Goal: Information Seeking & Learning: Learn about a topic

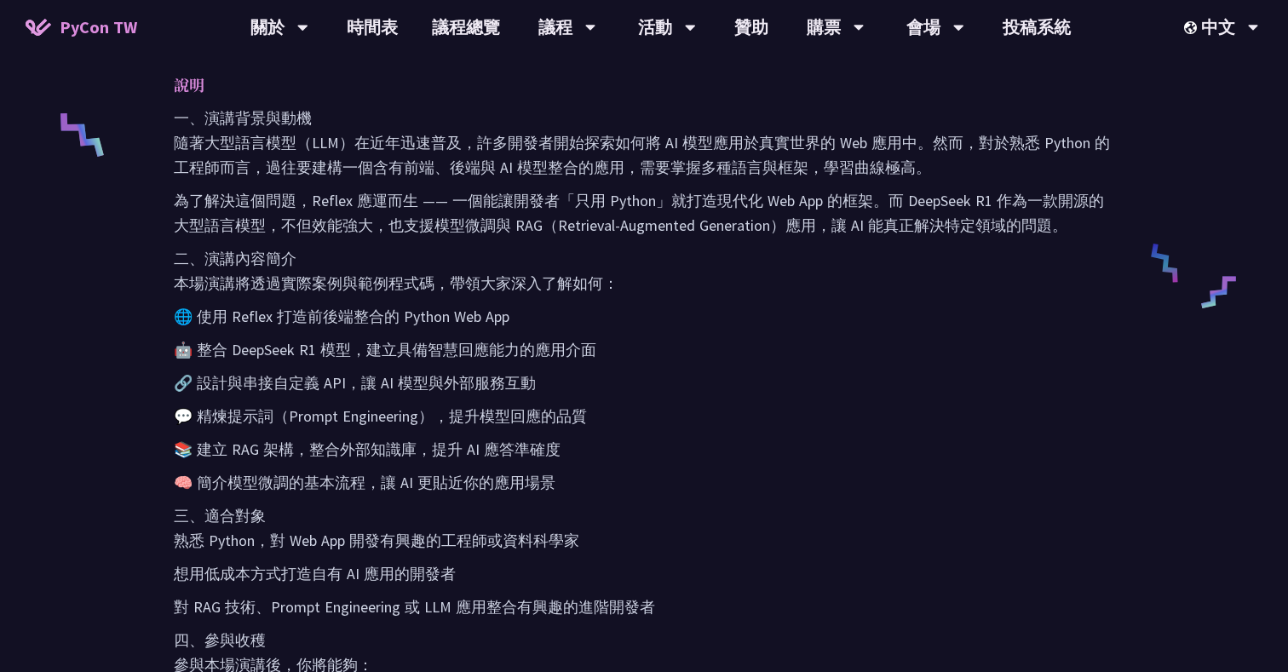
scroll to position [715, 0]
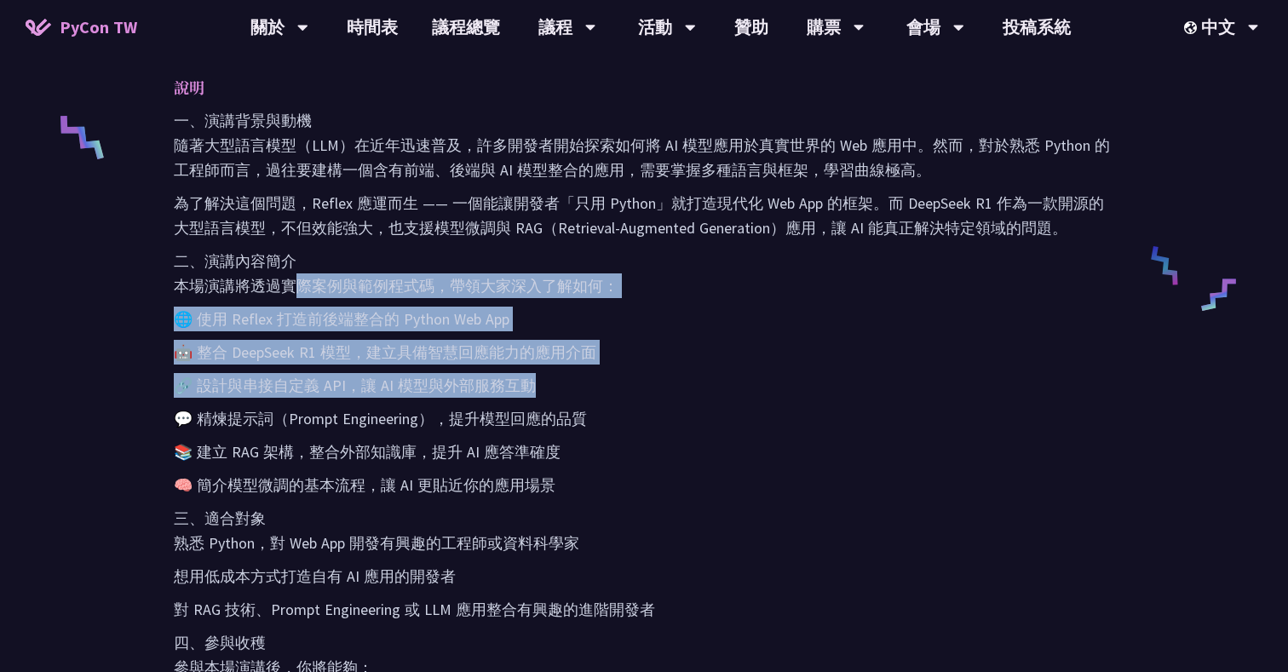
drag, startPoint x: 281, startPoint y: 289, endPoint x: 651, endPoint y: 385, distance: 382.1
click at [651, 385] on div "一、演講背景與動機 隨著大型語言模型（LLM）在近年迅速普及，許多開發者開始探索如何將 AI 模型應用於真實世界的 Web 應用中。然而，對於熟悉 Pytho…" at bounding box center [644, 460] width 941 height 705
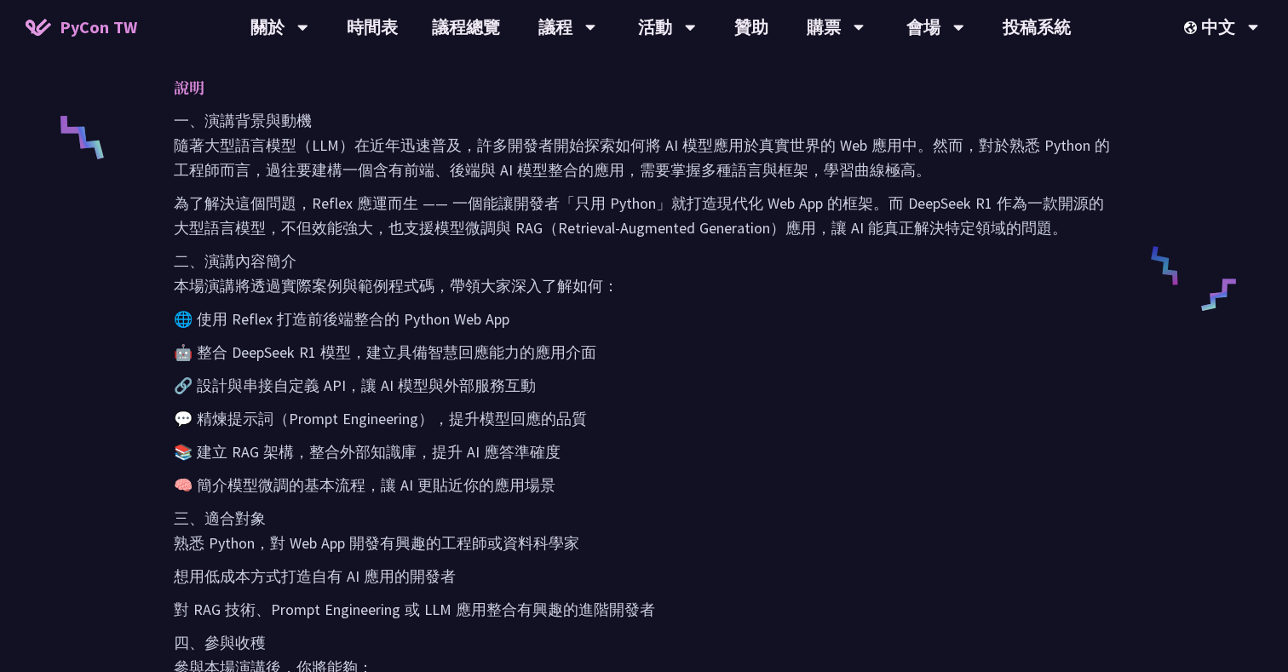
click at [316, 448] on p "📚 建立 RAG 架構，整合外部知識庫，提升 AI 應答準確度" at bounding box center [644, 452] width 941 height 25
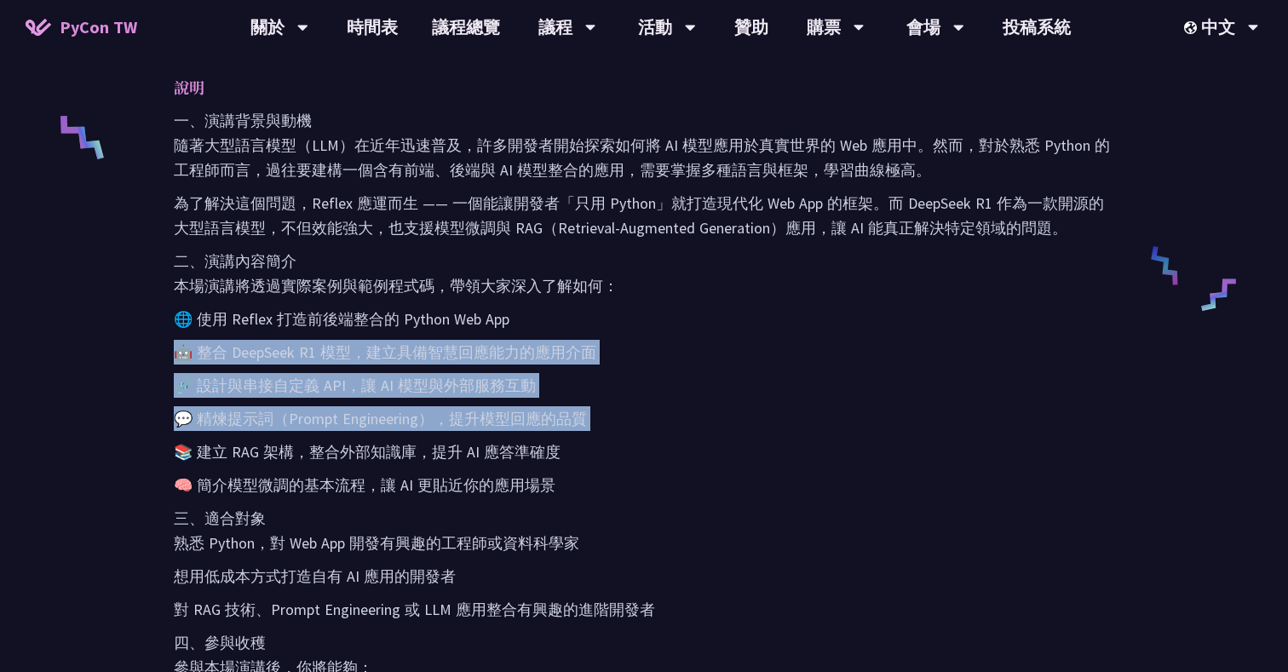
drag, startPoint x: 254, startPoint y: 328, endPoint x: 505, endPoint y: 429, distance: 271.0
click at [505, 429] on div "一、演講背景與動機 隨著大型語言模型（LLM）在近年迅速普及，許多開發者開始探索如何將 AI 模型應用於真實世界的 Web 應用中。然而，對於熟悉 Pytho…" at bounding box center [644, 460] width 941 height 705
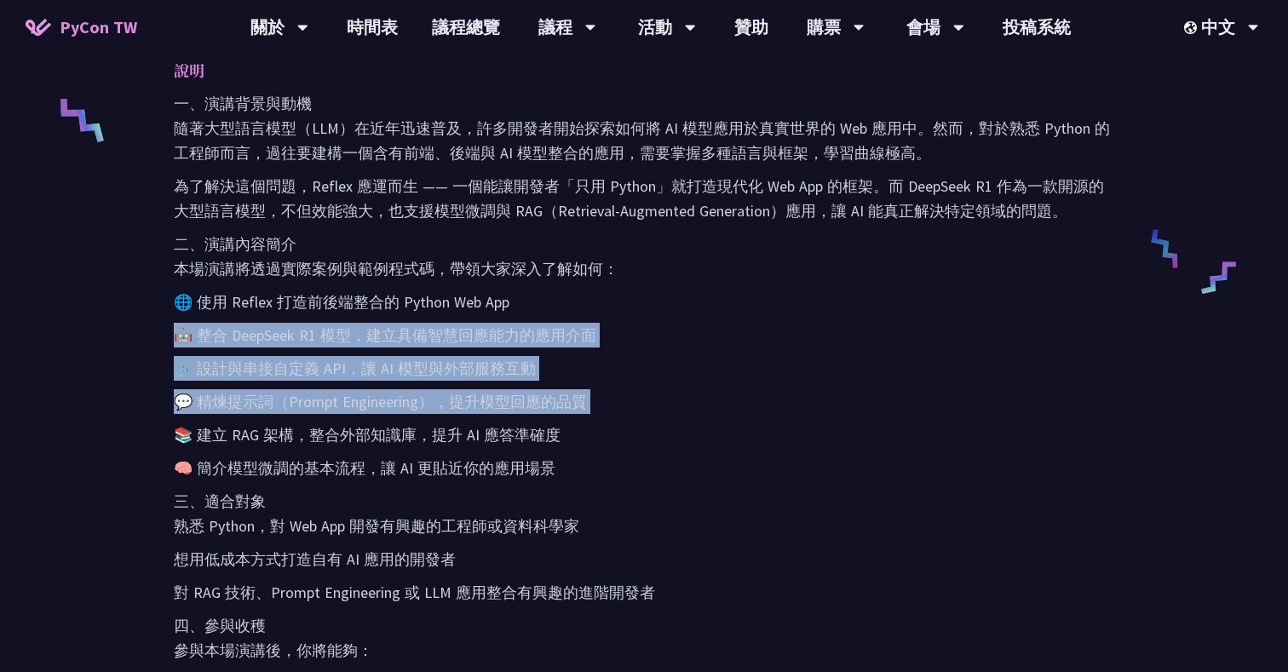
scroll to position [735, 0]
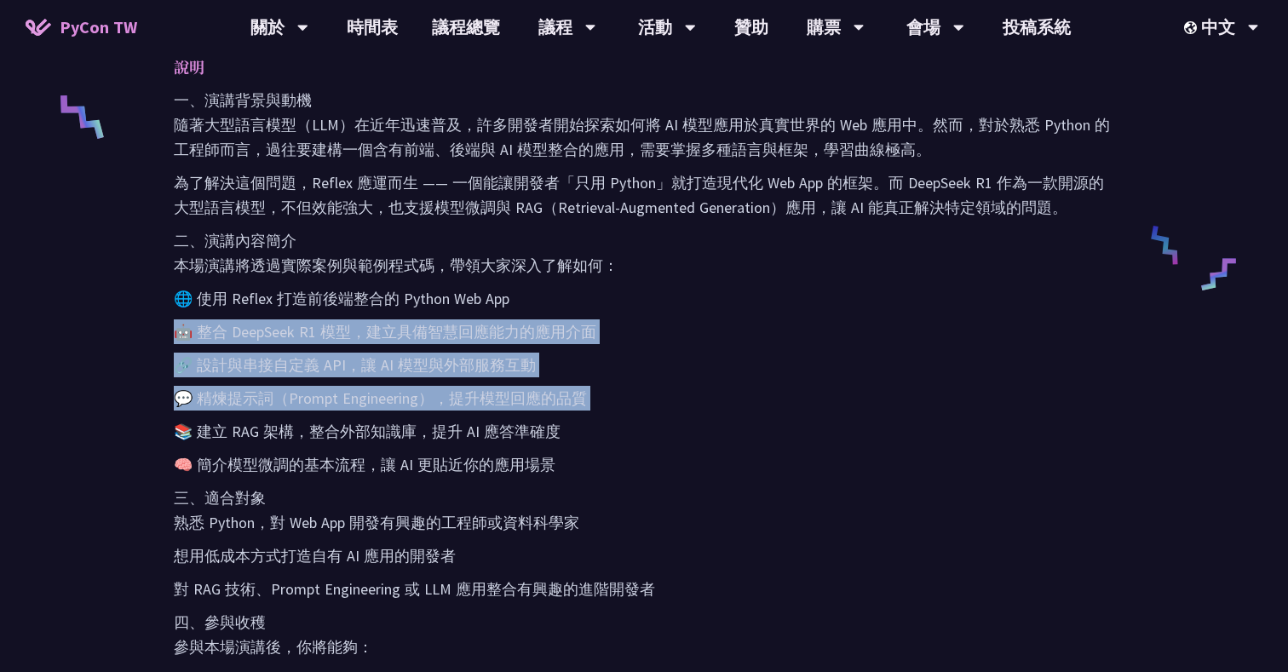
click at [359, 400] on p "💬 精煉提示詞（Prompt Engineering），提升模型回應的品質" at bounding box center [644, 398] width 941 height 25
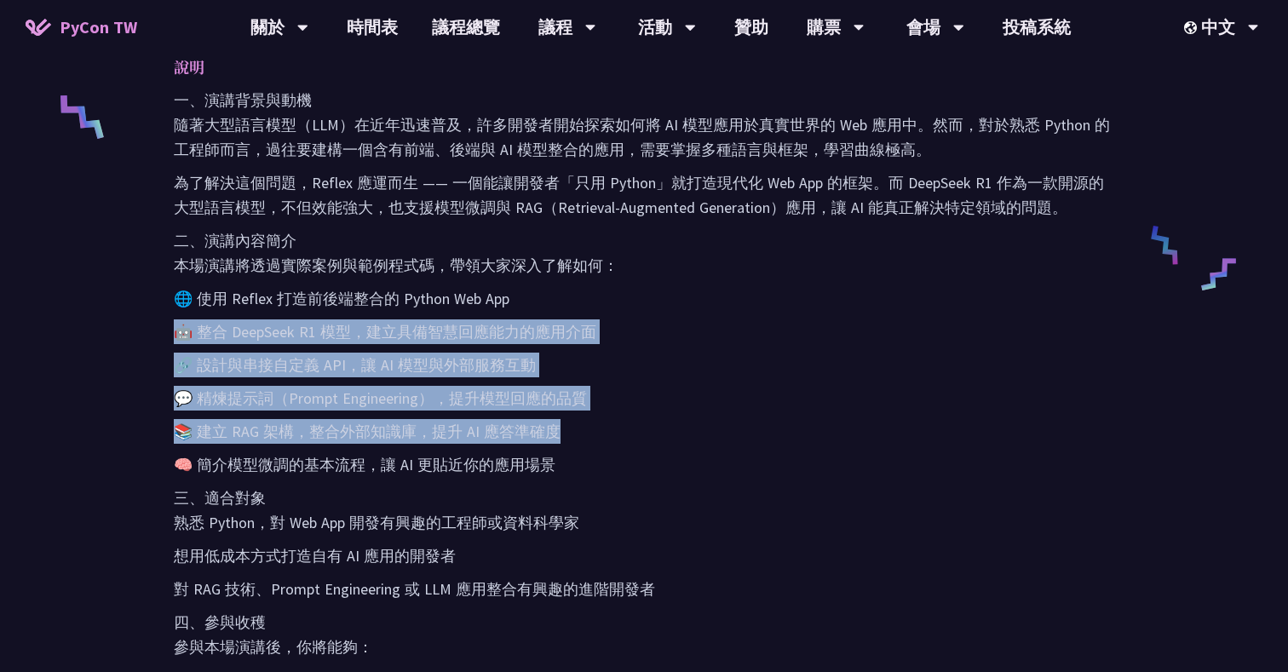
drag, startPoint x: 261, startPoint y: 314, endPoint x: 590, endPoint y: 417, distance: 345.7
click at [590, 417] on div "一、演講背景與動機 隨著大型語言模型（LLM）在近年迅速普及，許多開發者開始探索如何將 AI 模型應用於真實世界的 Web 應用中。然而，對於熟悉 Pytho…" at bounding box center [644, 440] width 941 height 705
click at [302, 422] on p "📚 建立 RAG 架構，整合外部知識庫，提升 AI 應答準確度" at bounding box center [644, 431] width 941 height 25
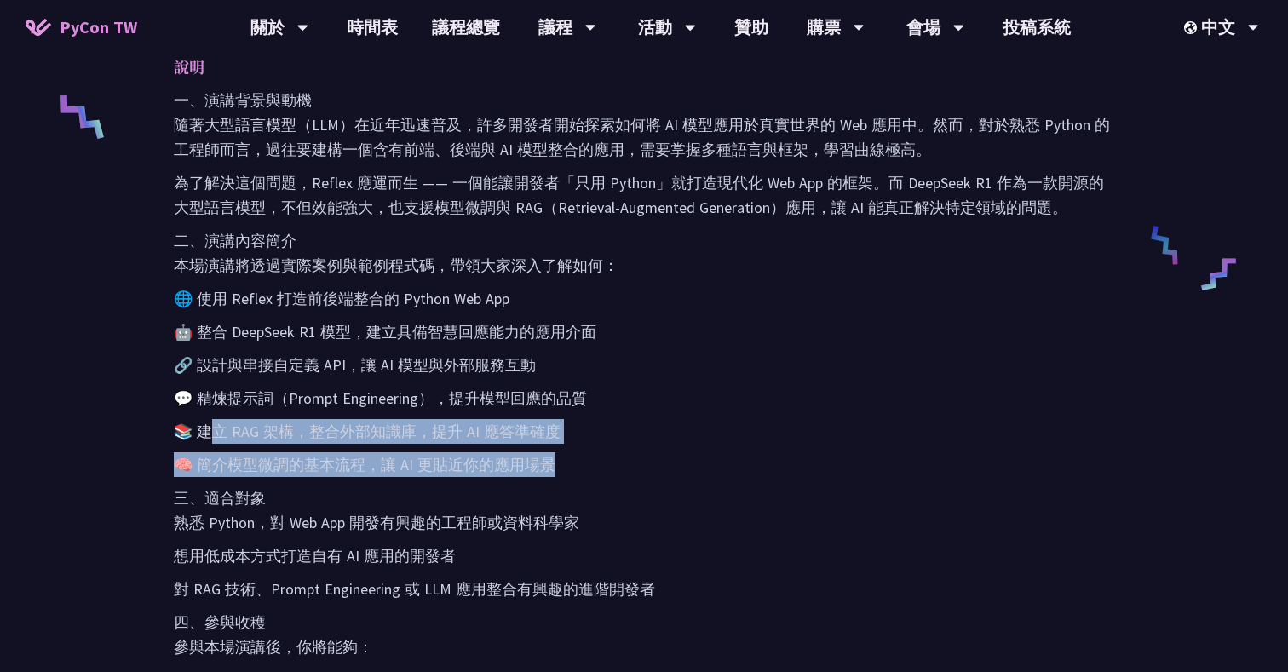
drag, startPoint x: 213, startPoint y: 429, endPoint x: 636, endPoint y: 457, distance: 424.3
click at [636, 457] on div "一、演講背景與動機 隨著大型語言模型（LLM）在近年迅速普及，許多開發者開始探索如何將 AI 模型應用於真實世界的 Web 應用中。然而，對於熟悉 Pytho…" at bounding box center [644, 440] width 941 height 705
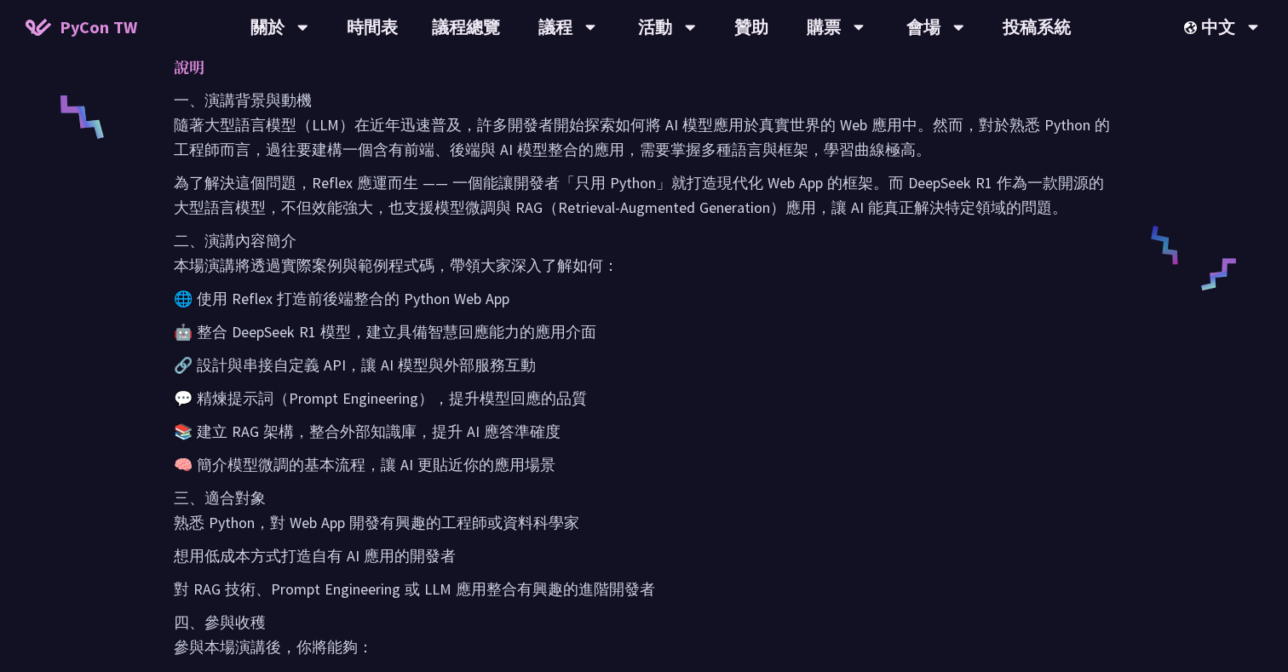
click at [418, 324] on p "🤖 整合 DeepSeek R1 模型，建立具備智慧回應能力的應用介面" at bounding box center [644, 332] width 941 height 25
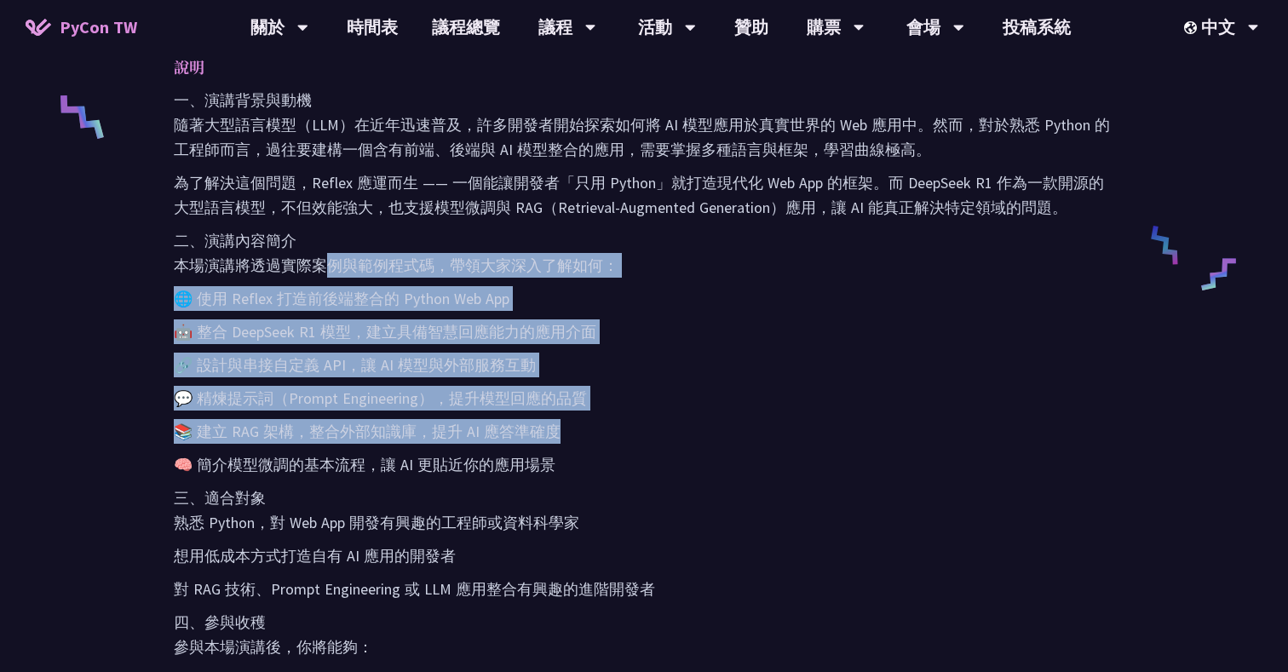
drag, startPoint x: 306, startPoint y: 264, endPoint x: 584, endPoint y: 426, distance: 321.5
click at [584, 426] on div "一、演講背景與動機 隨著大型語言模型（LLM）在近年迅速普及，許多開發者開始探索如何將 AI 模型應用於真實世界的 Web 應用中。然而，對於熟悉 Pytho…" at bounding box center [644, 440] width 941 height 705
click at [584, 426] on p "📚 建立 RAG 架構，整合外部知識庫，提升 AI 應答準確度" at bounding box center [644, 431] width 941 height 25
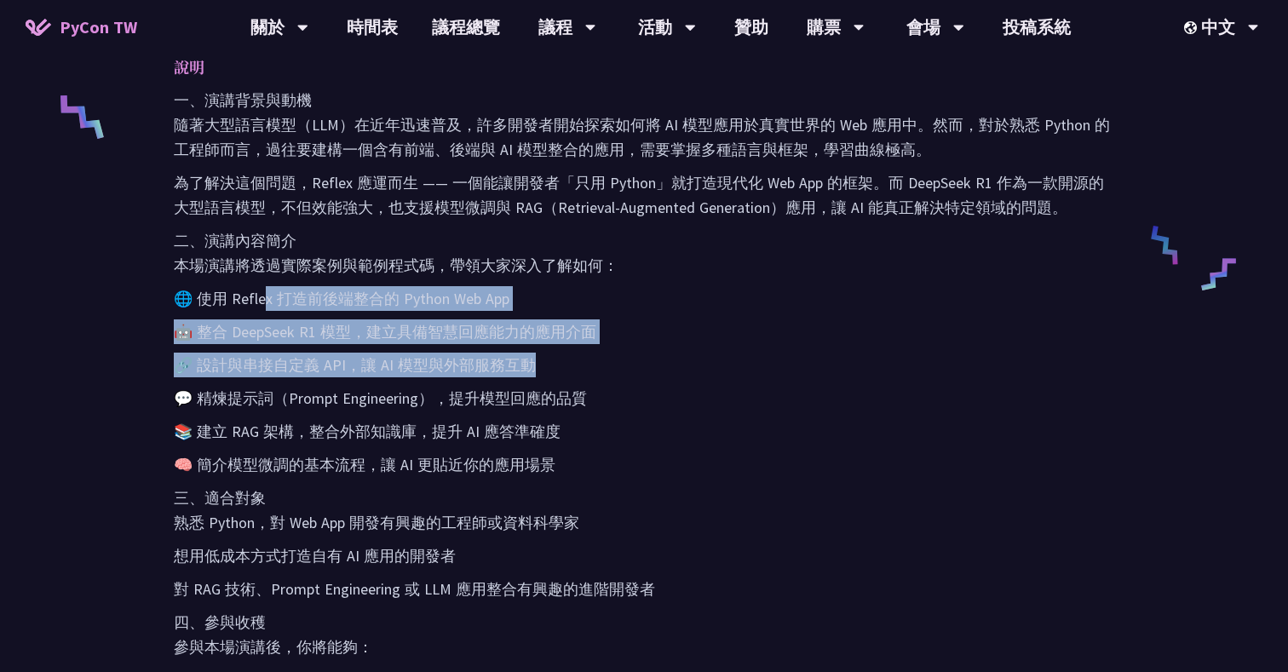
drag, startPoint x: 260, startPoint y: 300, endPoint x: 560, endPoint y: 357, distance: 305.3
click at [560, 358] on div "一、演講背景與動機 隨著大型語言模型（LLM）在近年迅速普及，許多開發者開始探索如何將 AI 模型應用於真實世界的 Web 應用中。然而，對於熟悉 Pytho…" at bounding box center [644, 440] width 941 height 705
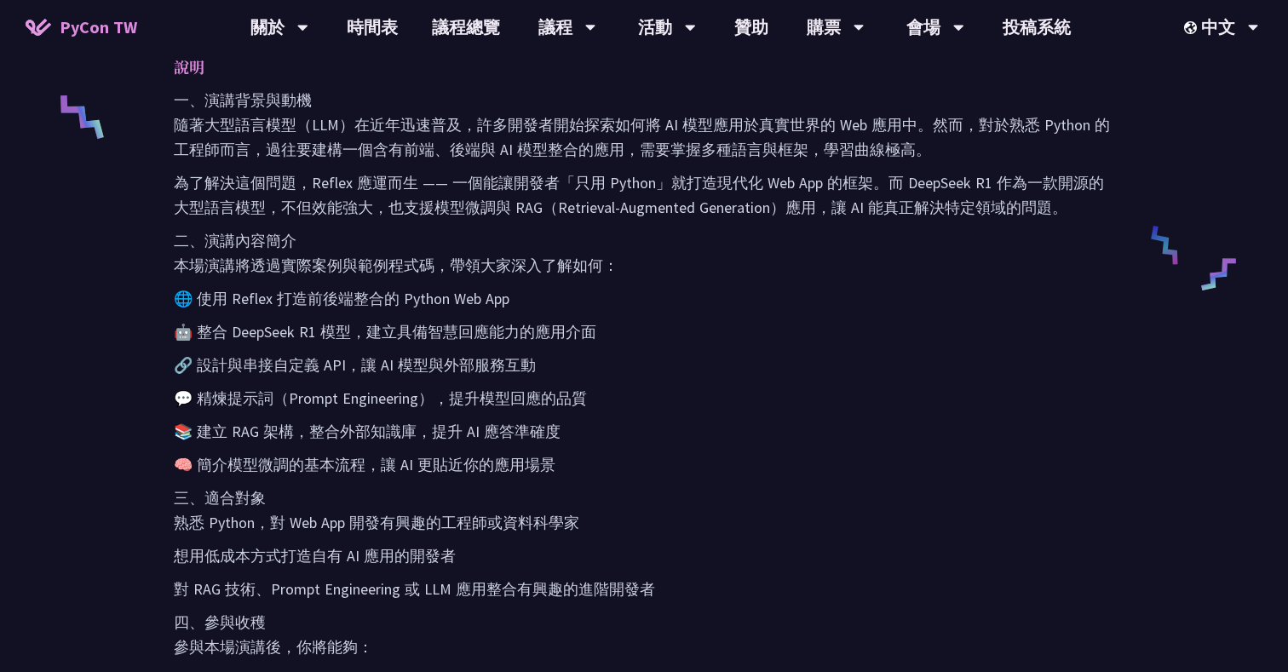
click at [302, 367] on p "🔗 設計與串接自定義 API，讓 AI 模型與外部服務互動" at bounding box center [644, 365] width 941 height 25
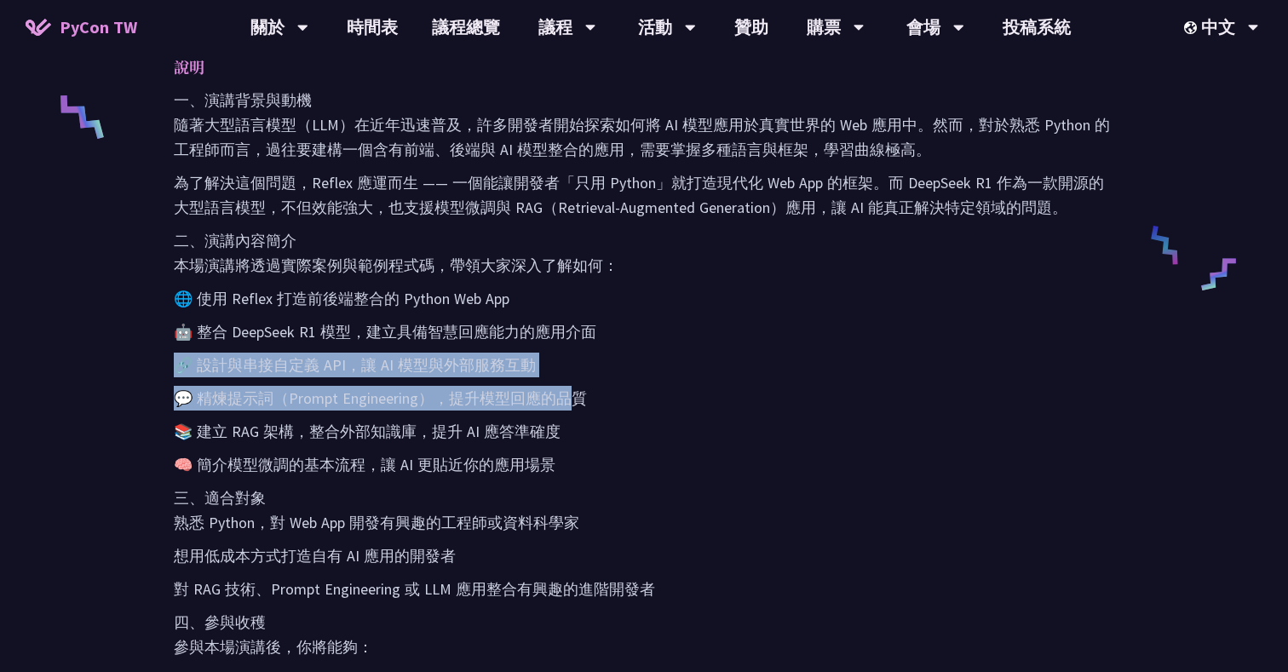
drag, startPoint x: 226, startPoint y: 342, endPoint x: 567, endPoint y: 389, distance: 345.0
click at [567, 389] on div "一、演講背景與動機 隨著大型語言模型（LLM）在近年迅速普及，許多開發者開始探索如何將 AI 模型應用於真實世界的 Web 應用中。然而，對於熟悉 Pytho…" at bounding box center [644, 440] width 941 height 705
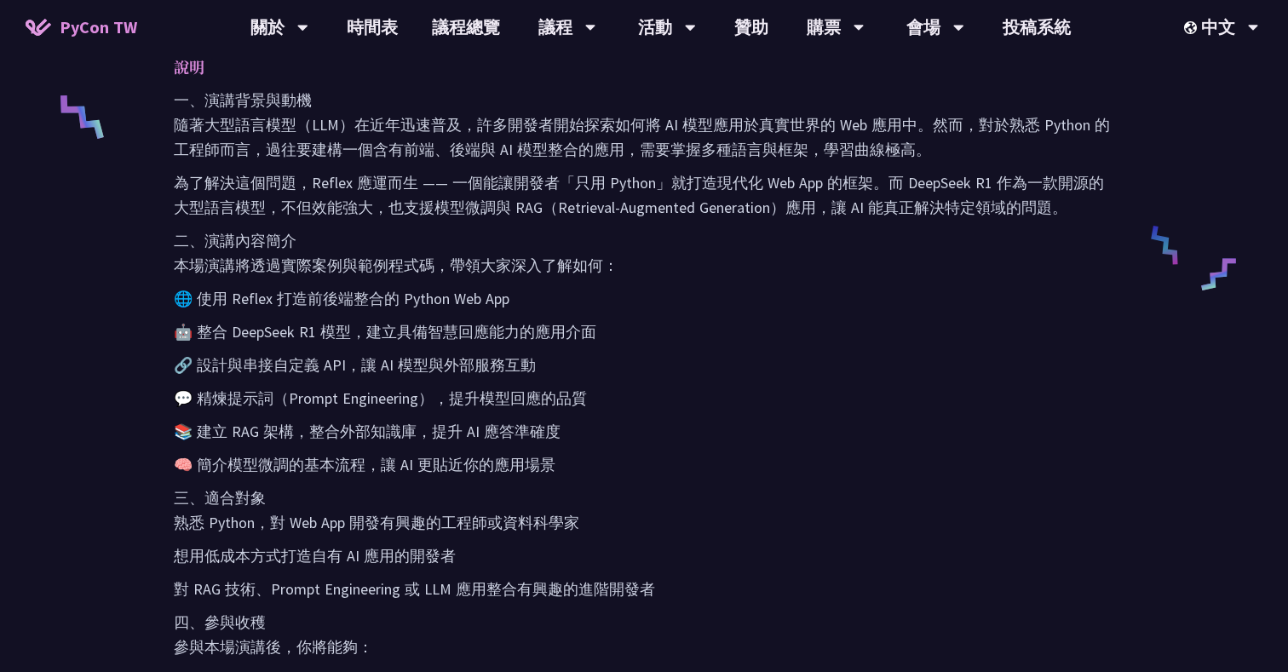
click at [394, 445] on div "一、演講背景與動機 隨著大型語言模型（LLM）在近年迅速普及，許多開發者開始探索如何將 AI 模型應用於真實世界的 Web 應用中。然而，對於熟悉 Pytho…" at bounding box center [644, 440] width 941 height 705
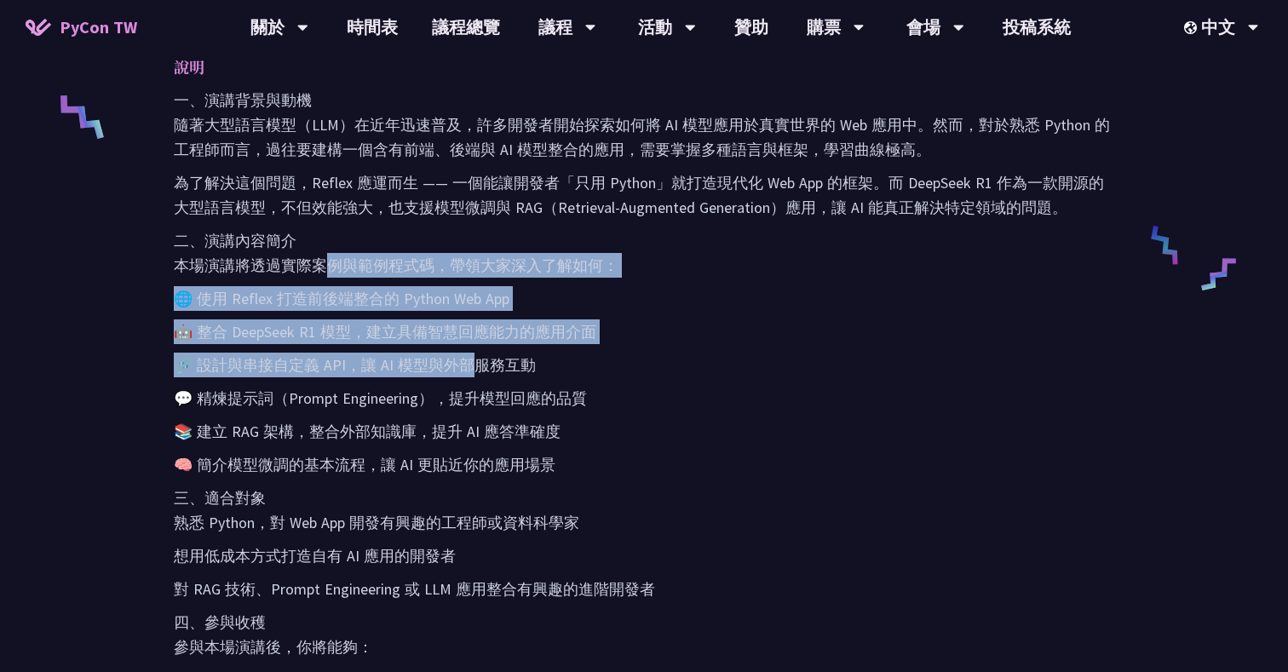
drag, startPoint x: 316, startPoint y: 267, endPoint x: 465, endPoint y: 359, distance: 175.2
click at [465, 359] on div "一、演講背景與動機 隨著大型語言模型（LLM）在近年迅速普及，許多開發者開始探索如何將 AI 模型應用於真實世界的 Web 應用中。然而，對於熟悉 Pytho…" at bounding box center [644, 440] width 941 height 705
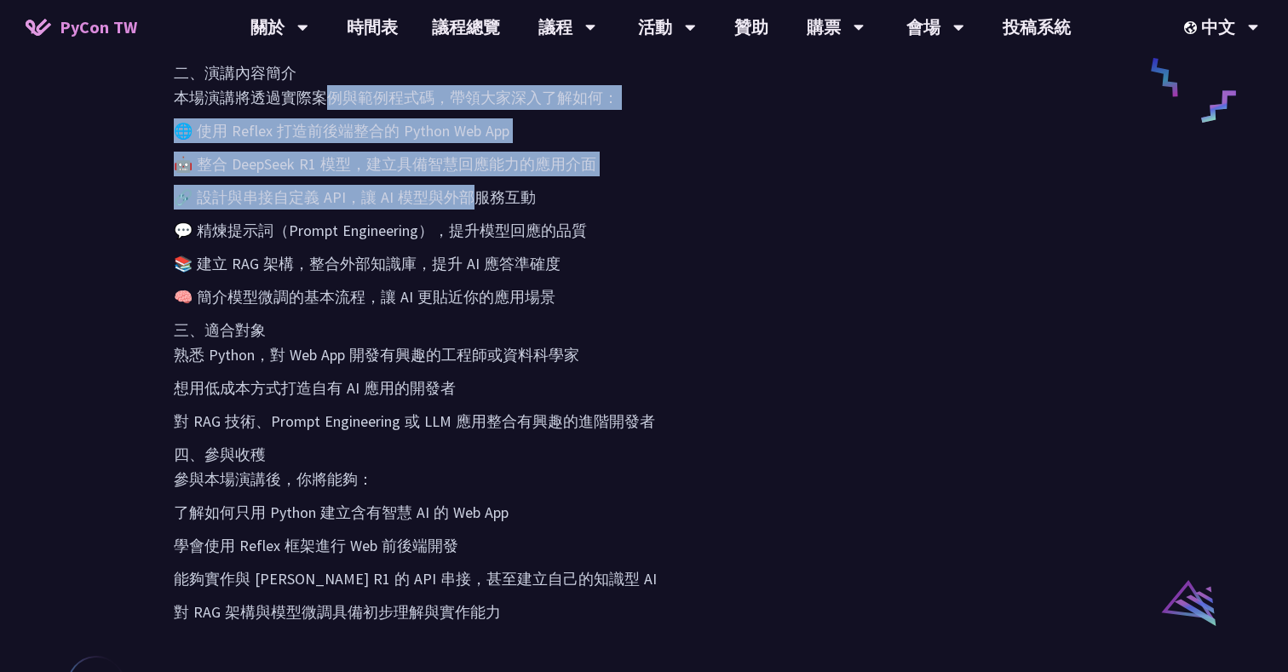
scroll to position [908, 0]
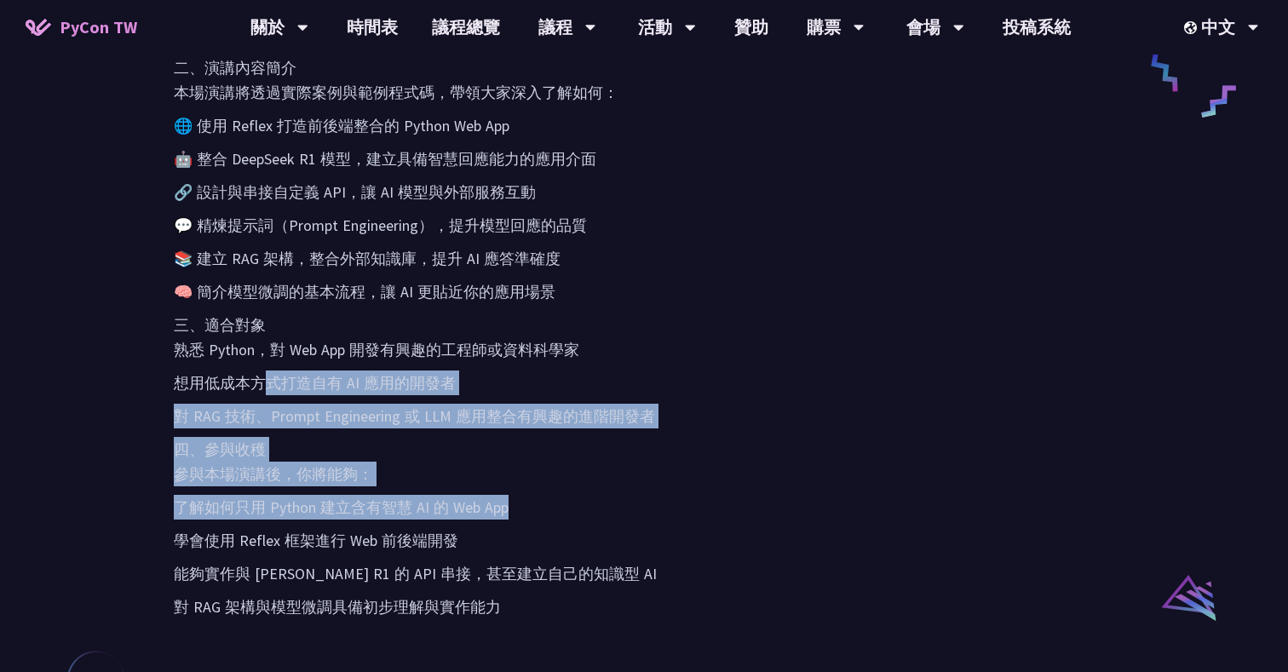
drag, startPoint x: 268, startPoint y: 369, endPoint x: 573, endPoint y: 497, distance: 331.5
click at [573, 497] on div "一、演講背景與動機 隨著大型語言模型（LLM）在近年迅速普及，許多開發者開始探索如何將 AI 模型應用於真實世界的 Web 應用中。然而，對於熟悉 Pytho…" at bounding box center [644, 267] width 941 height 705
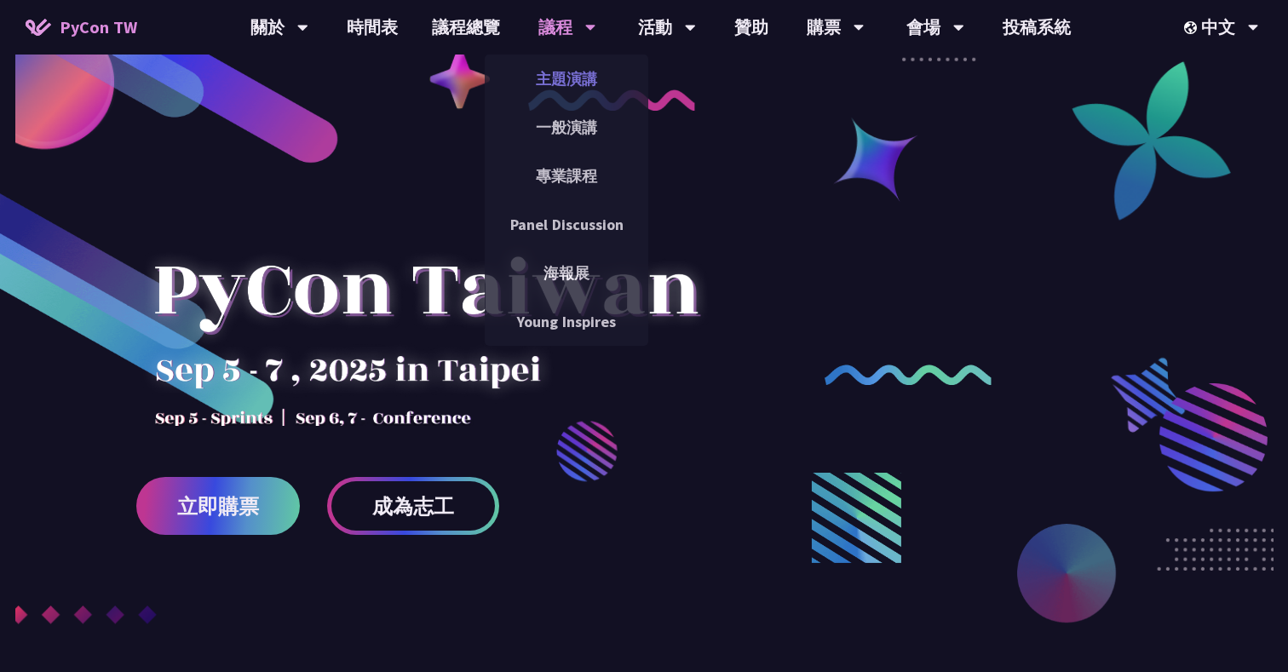
click at [566, 71] on link "主題演講" at bounding box center [567, 79] width 164 height 40
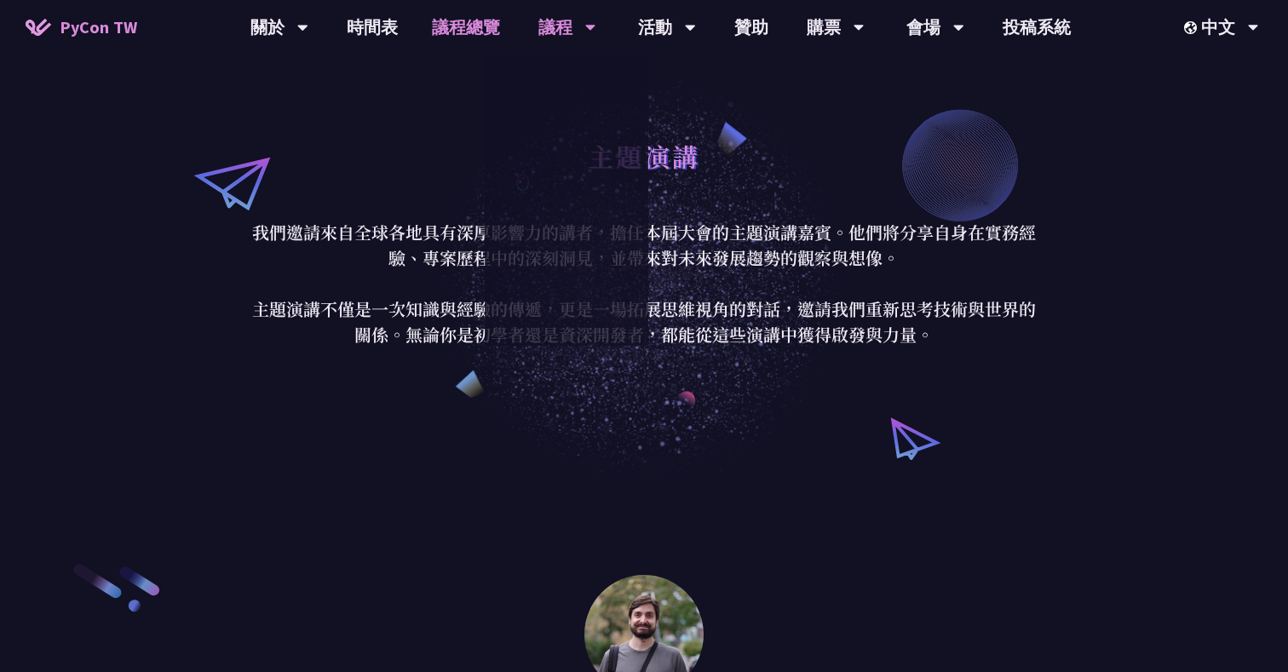
click at [484, 18] on link "議程總覽" at bounding box center [466, 27] width 102 height 55
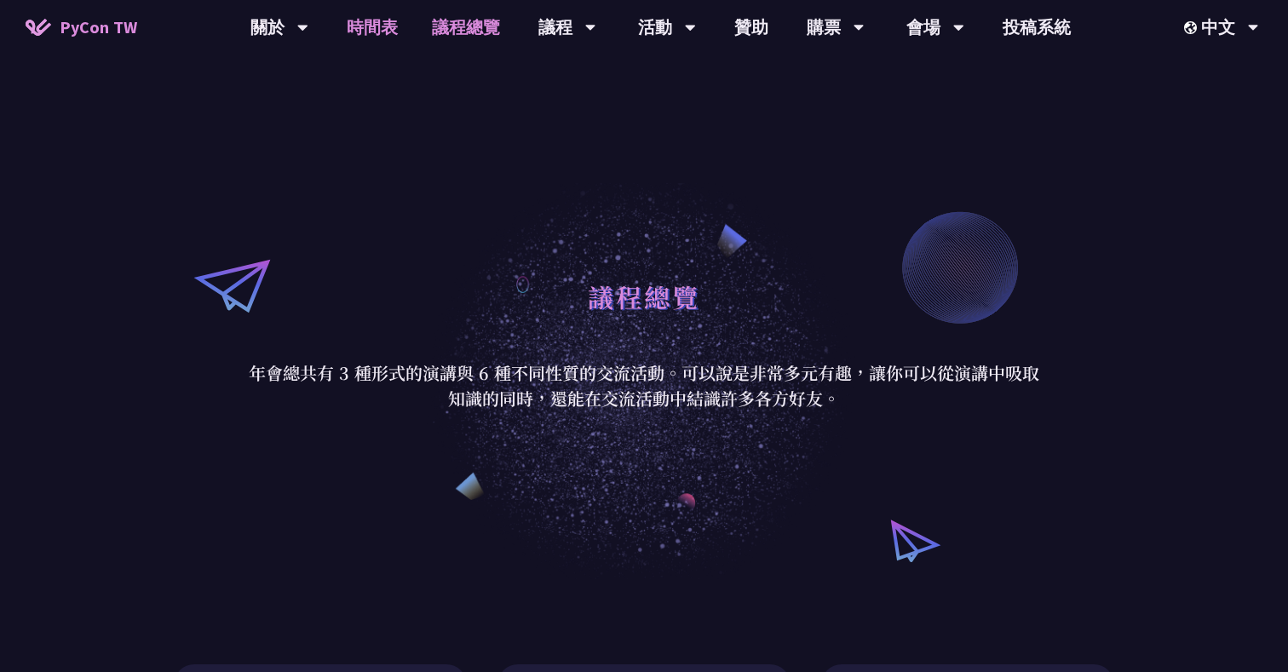
click at [361, 32] on link "時間表" at bounding box center [372, 27] width 85 height 55
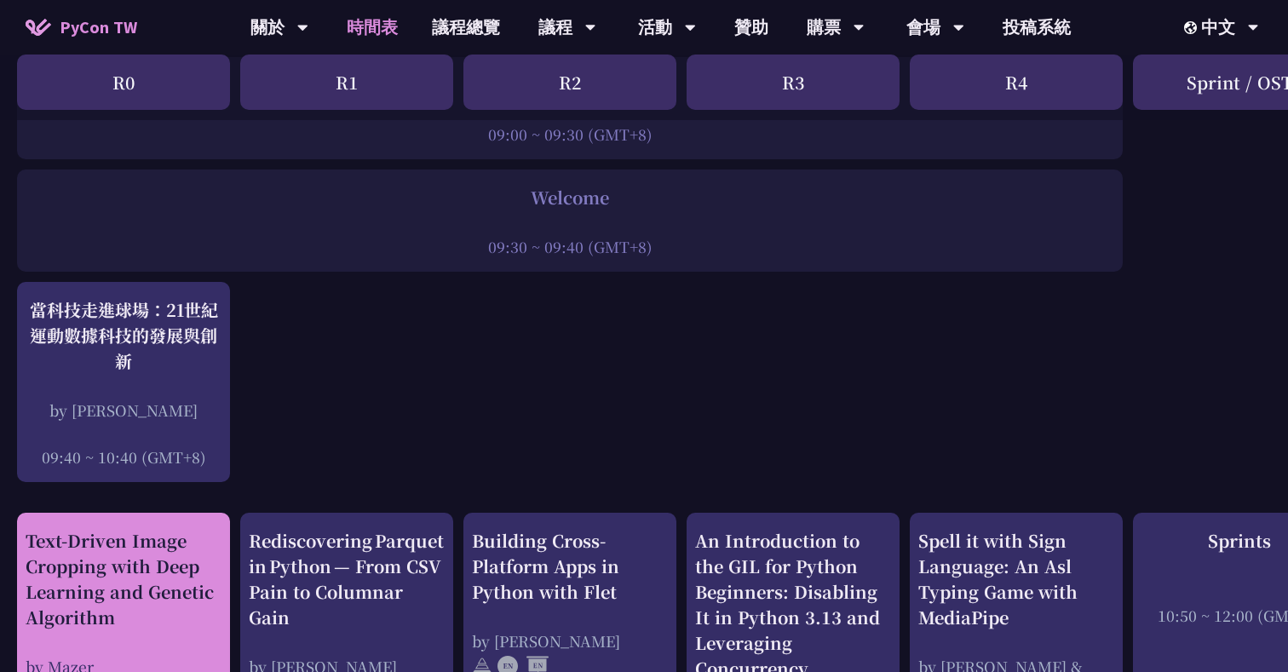
scroll to position [286, 0]
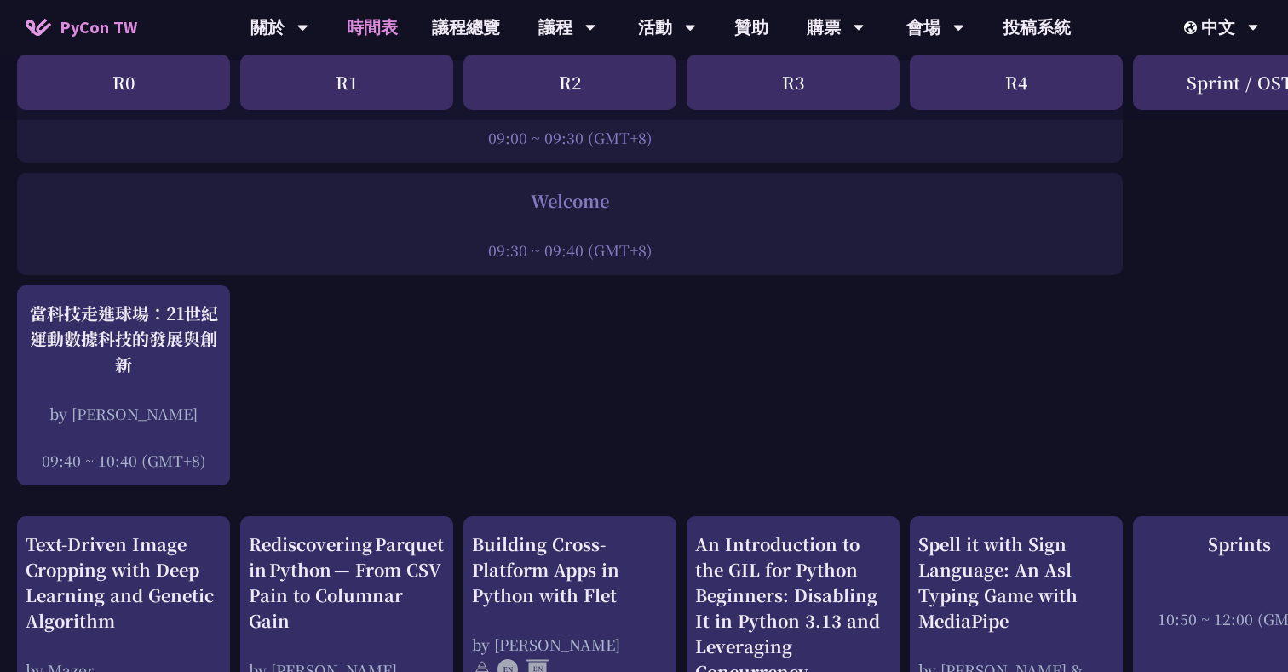
click at [333, 86] on div "R1" at bounding box center [346, 82] width 213 height 55
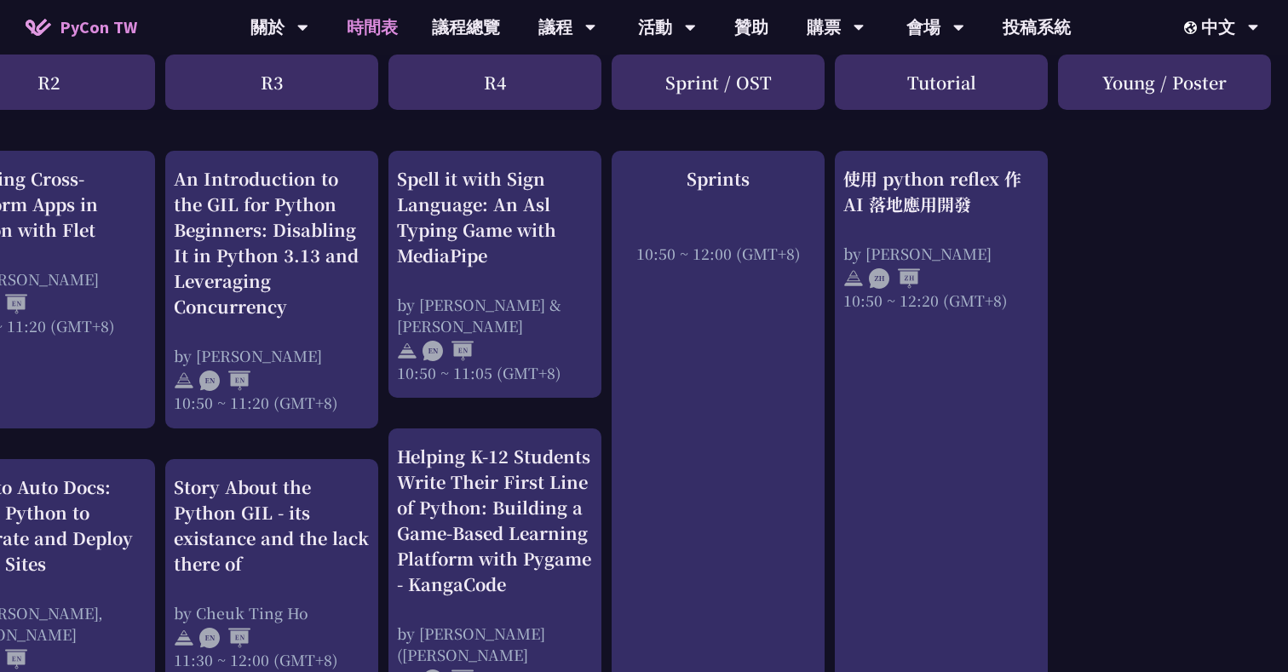
scroll to position [658, 521]
